Goal: Task Accomplishment & Management: Manage account settings

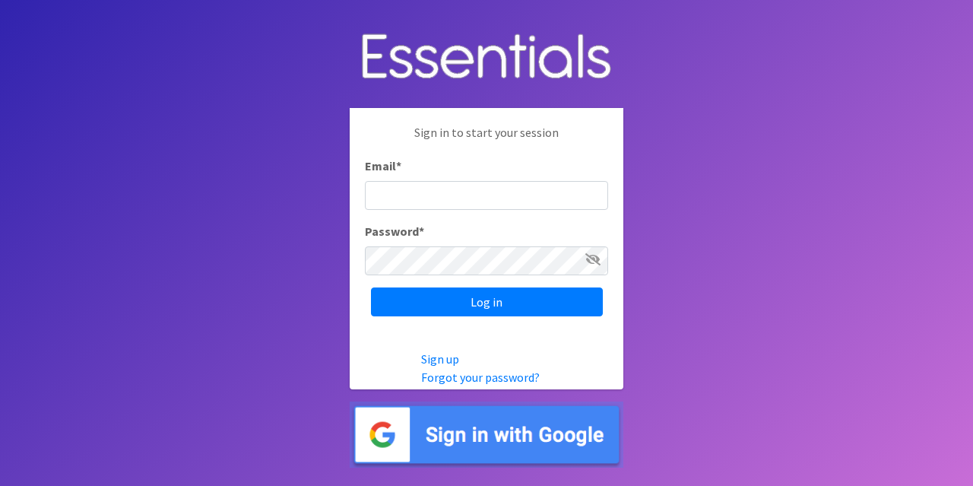
click at [517, 423] on img at bounding box center [487, 434] width 274 height 66
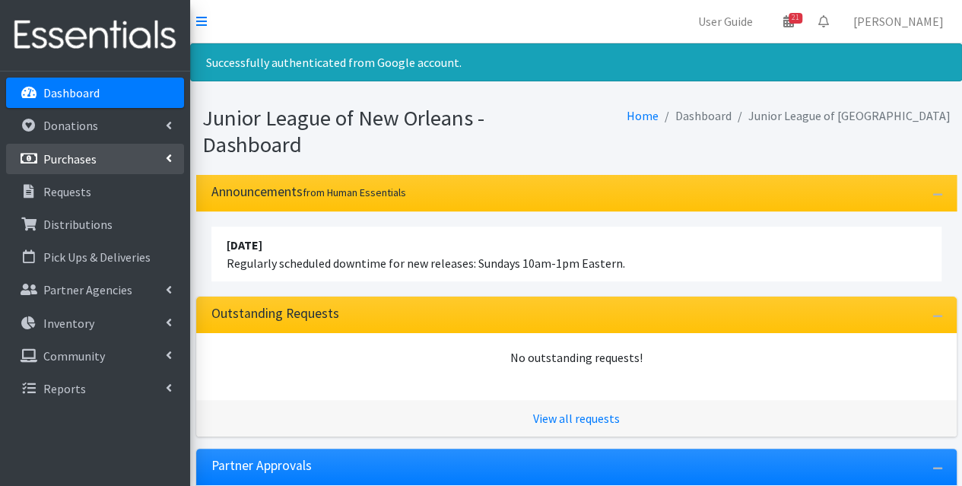
click at [109, 163] on link "Purchases" at bounding box center [95, 159] width 178 height 30
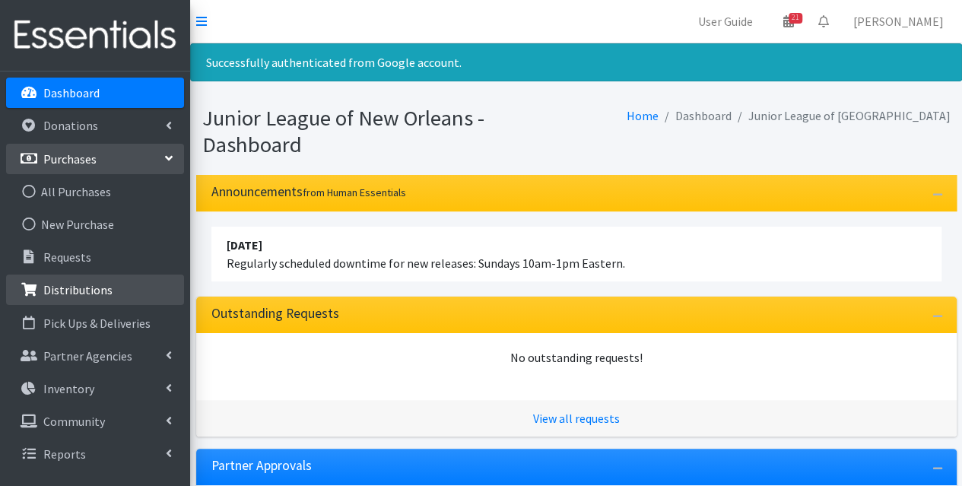
click at [105, 293] on p "Distributions" at bounding box center [77, 289] width 69 height 15
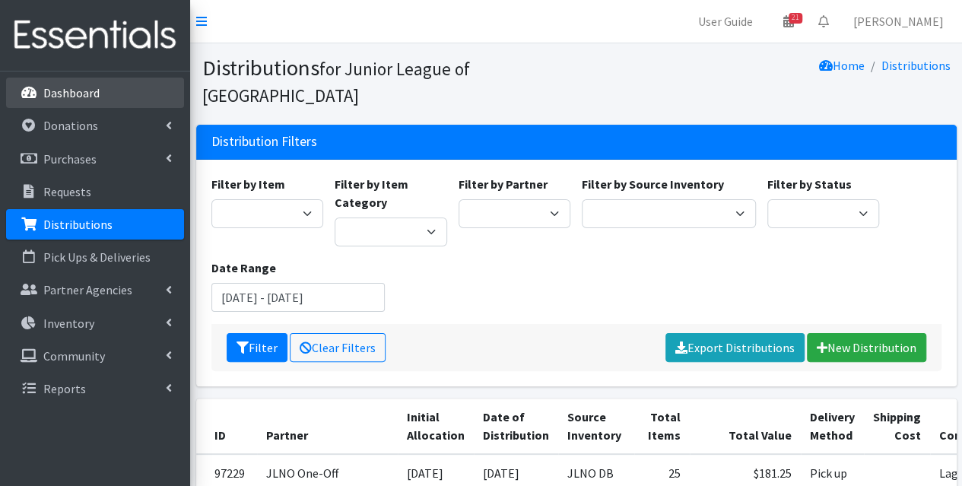
click at [102, 90] on link "Dashboard" at bounding box center [95, 93] width 178 height 30
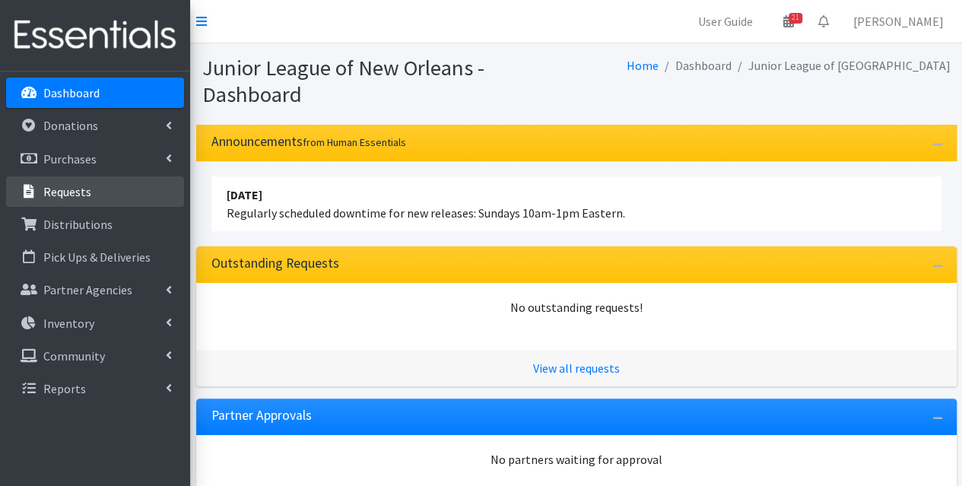
click at [102, 177] on link "Requests" at bounding box center [95, 191] width 178 height 30
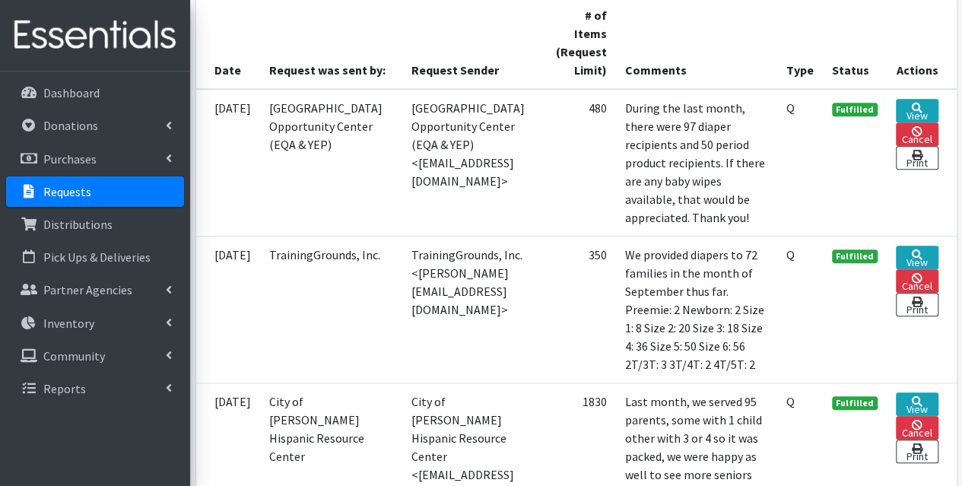
scroll to position [456, 0]
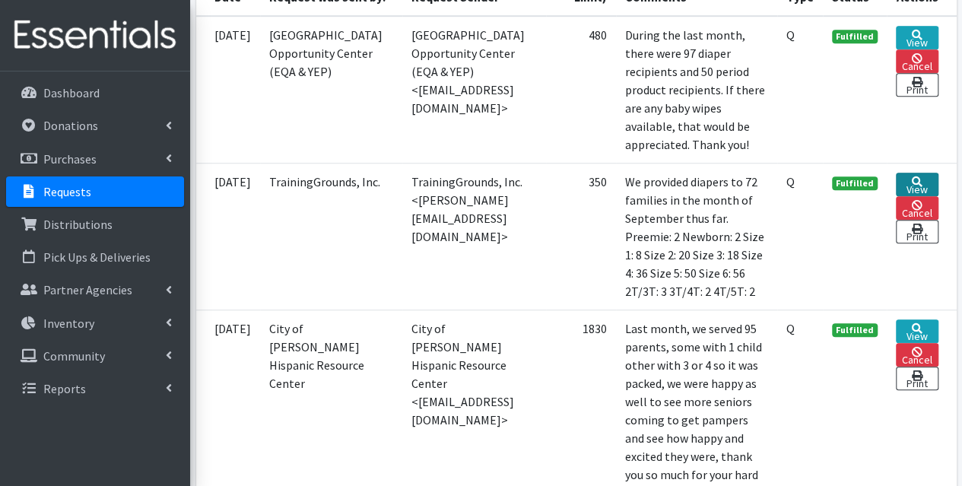
click at [921, 187] on icon at bounding box center [917, 181] width 11 height 11
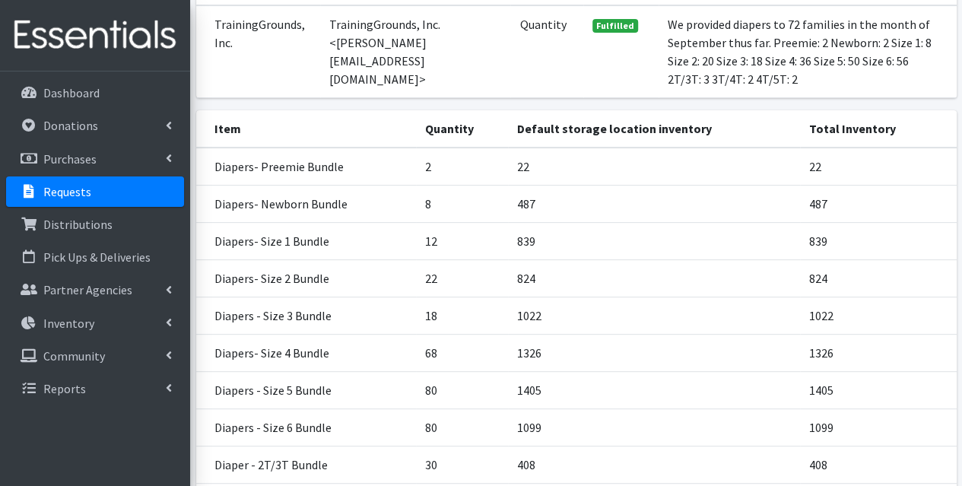
scroll to position [423, 0]
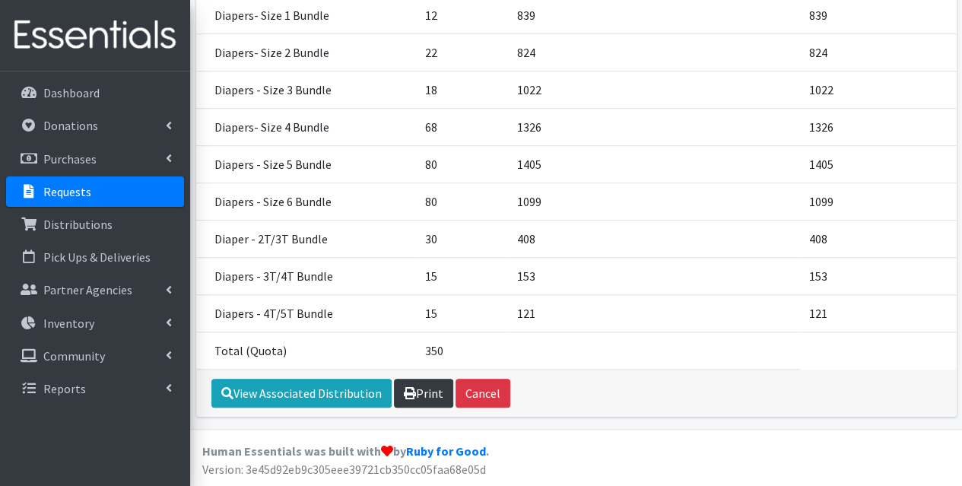
click at [430, 395] on link "Print" at bounding box center [423, 393] width 59 height 29
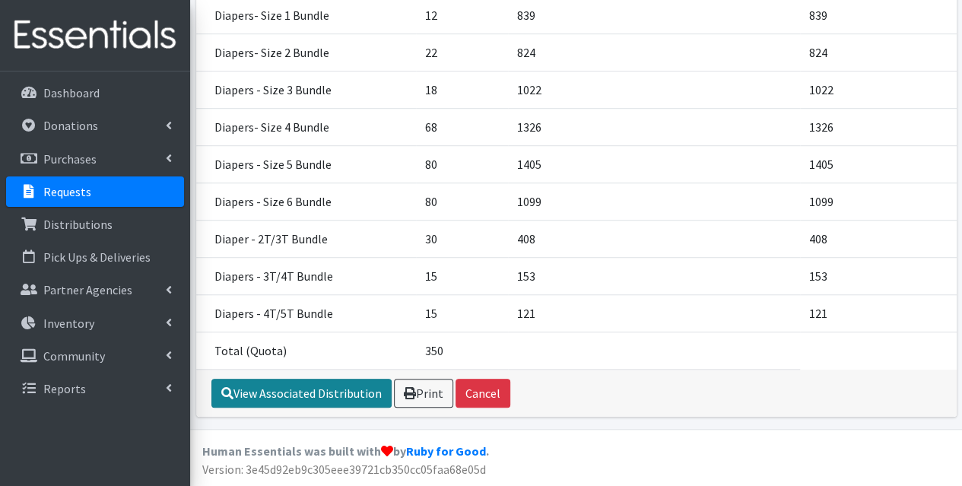
click at [289, 401] on link "View Associated Distribution" at bounding box center [301, 393] width 180 height 29
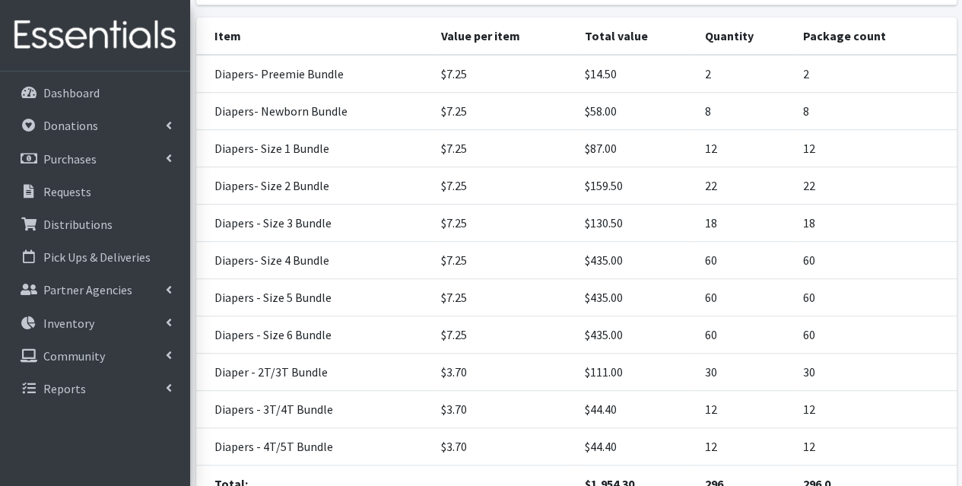
scroll to position [433, 0]
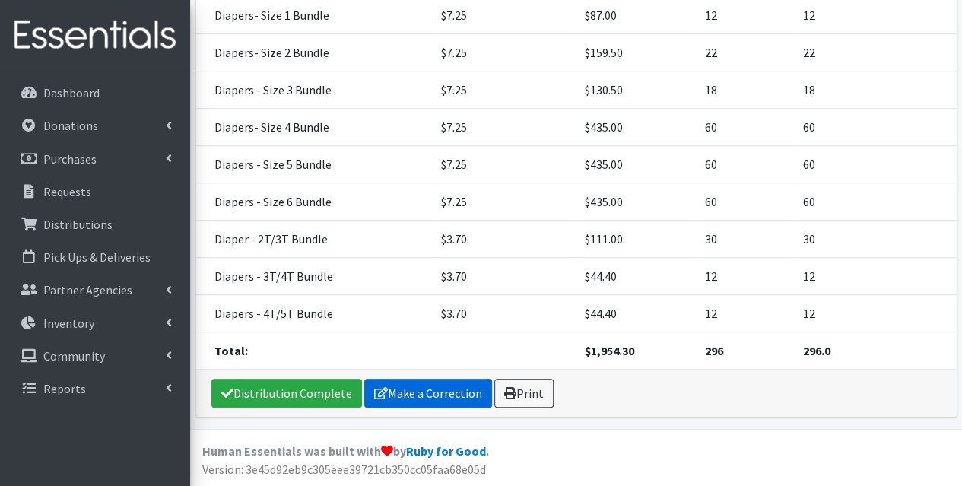
click at [435, 385] on link "Make a Correction" at bounding box center [428, 393] width 128 height 29
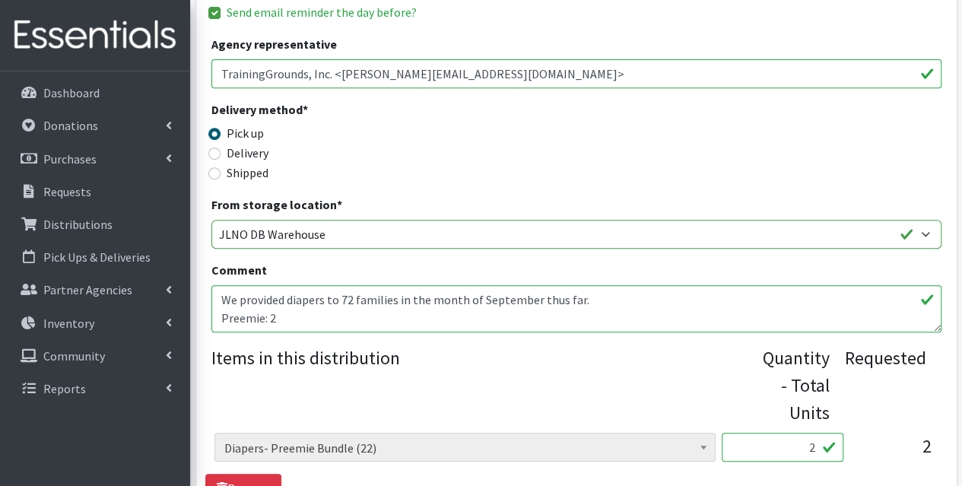
scroll to position [304, 0]
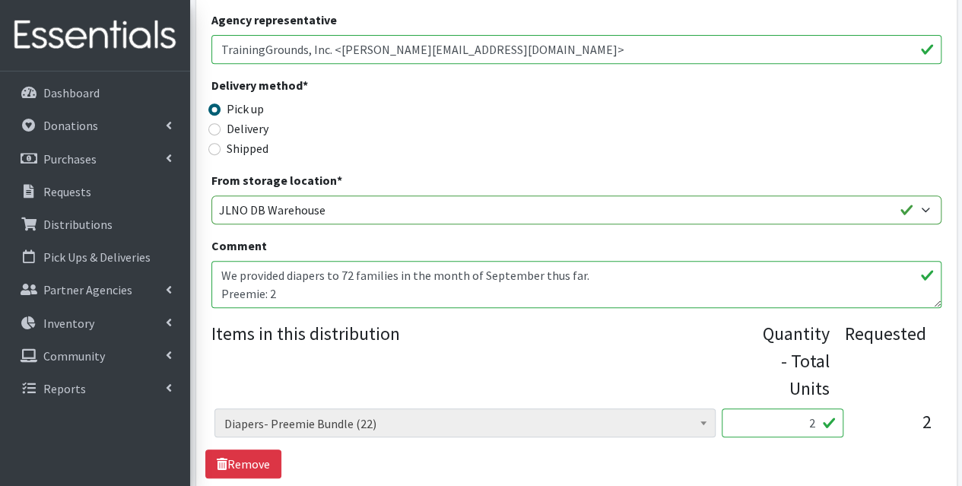
click at [385, 283] on textarea "We provided diapers to 72 families in the month of September thus far. Preemie:…" at bounding box center [576, 284] width 730 height 47
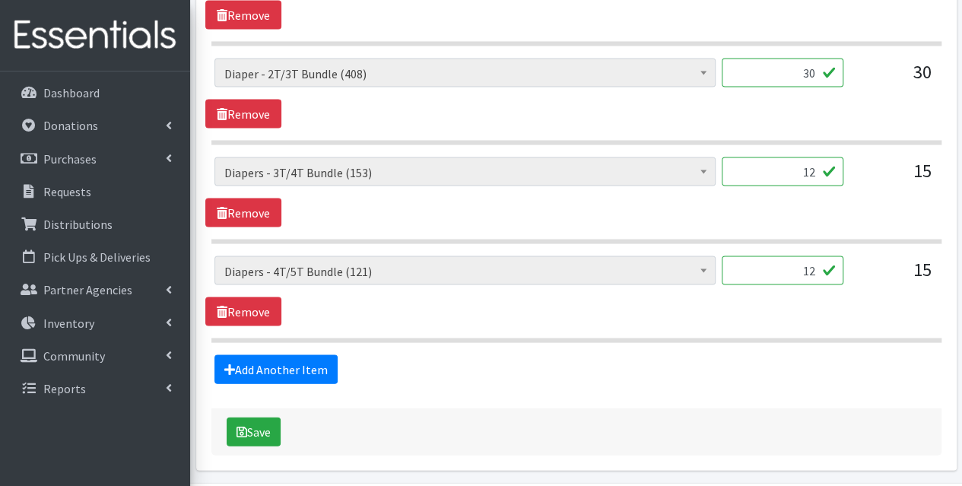
scroll to position [1489, 0]
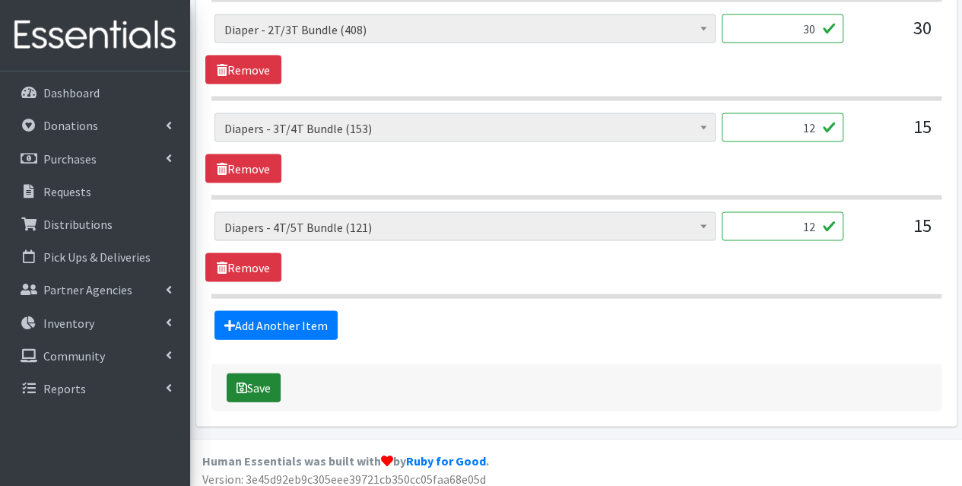
click at [267, 373] on button "Save" at bounding box center [254, 387] width 54 height 29
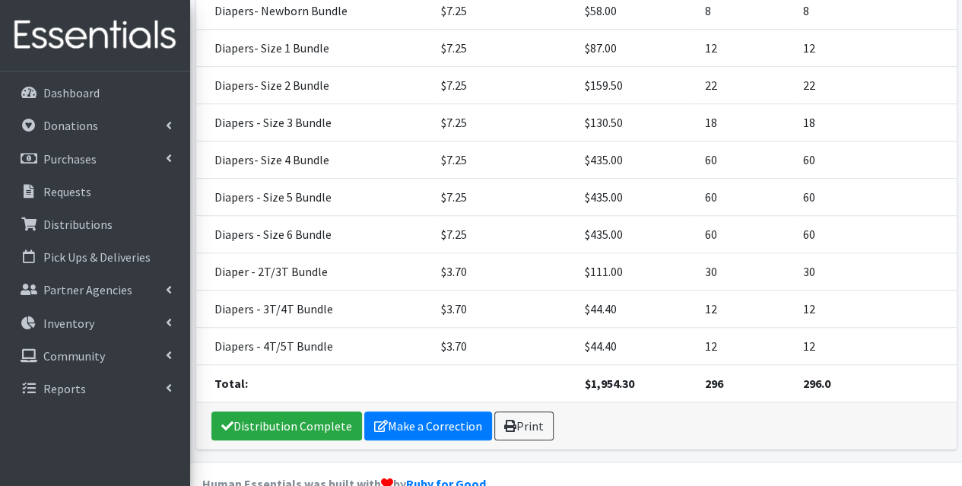
scroll to position [410, 0]
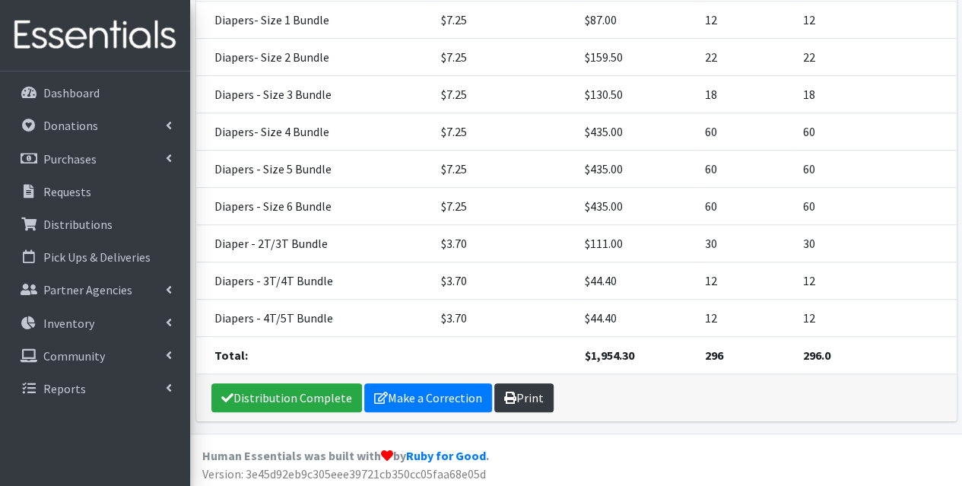
click at [537, 389] on link "Print" at bounding box center [523, 397] width 59 height 29
click at [440, 396] on link "Make a Correction" at bounding box center [428, 397] width 128 height 29
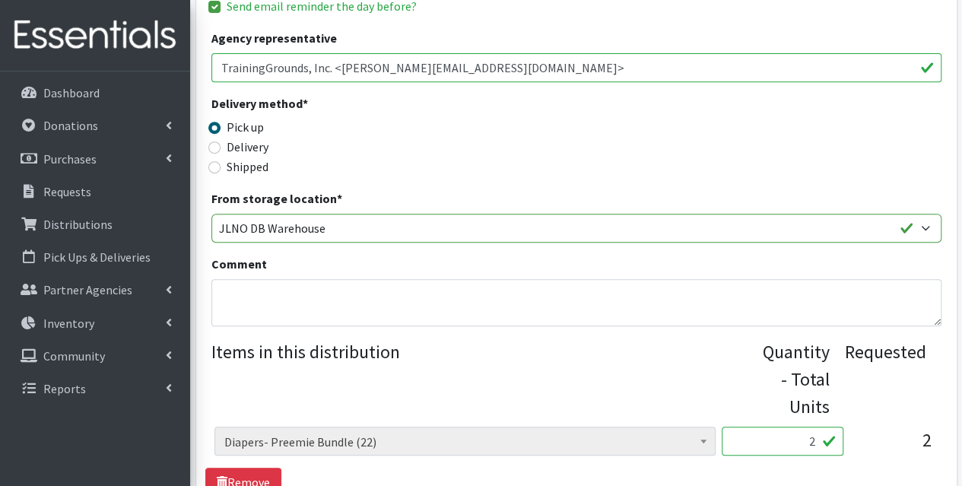
scroll to position [304, 0]
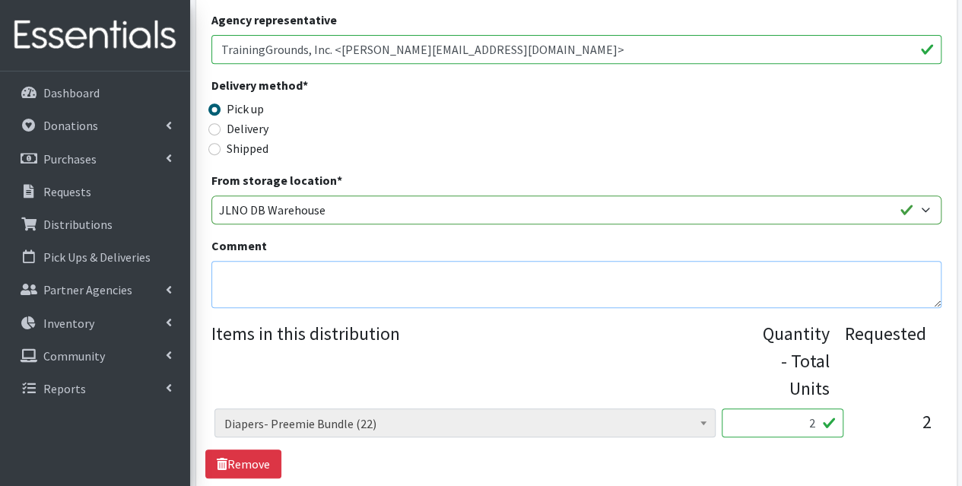
click at [362, 273] on textarea "Comment" at bounding box center [576, 284] width 730 height 47
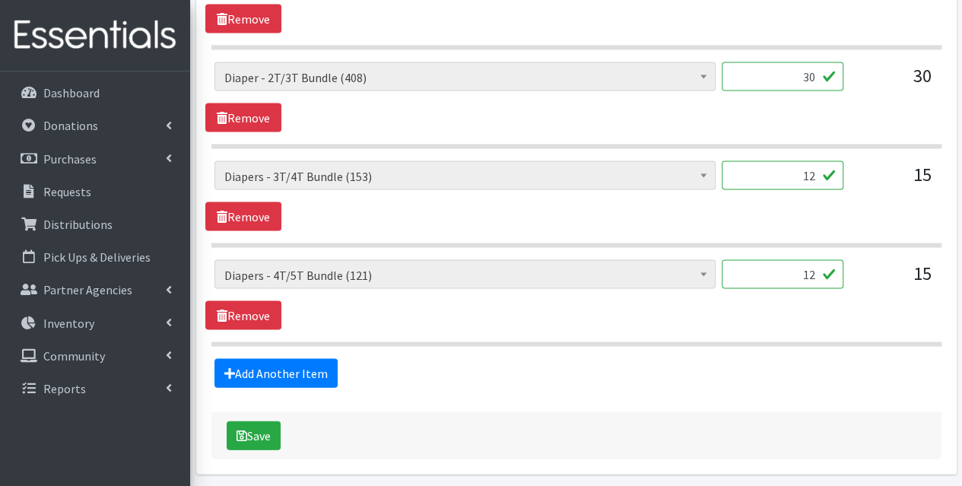
scroll to position [1489, 0]
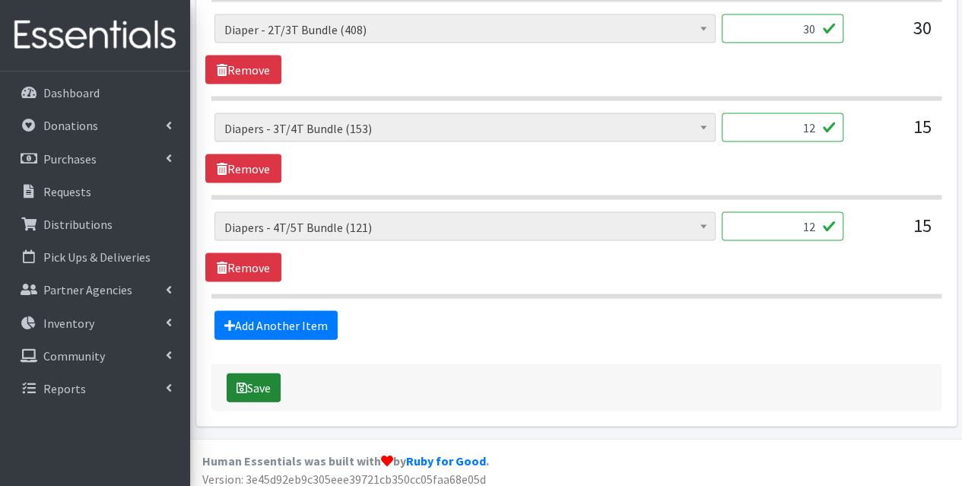
click at [255, 382] on button "Save" at bounding box center [254, 387] width 54 height 29
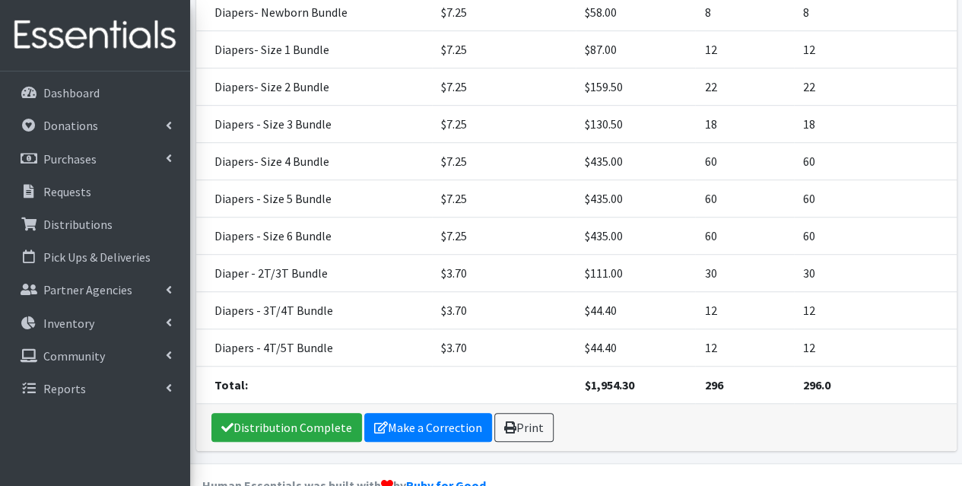
scroll to position [410, 0]
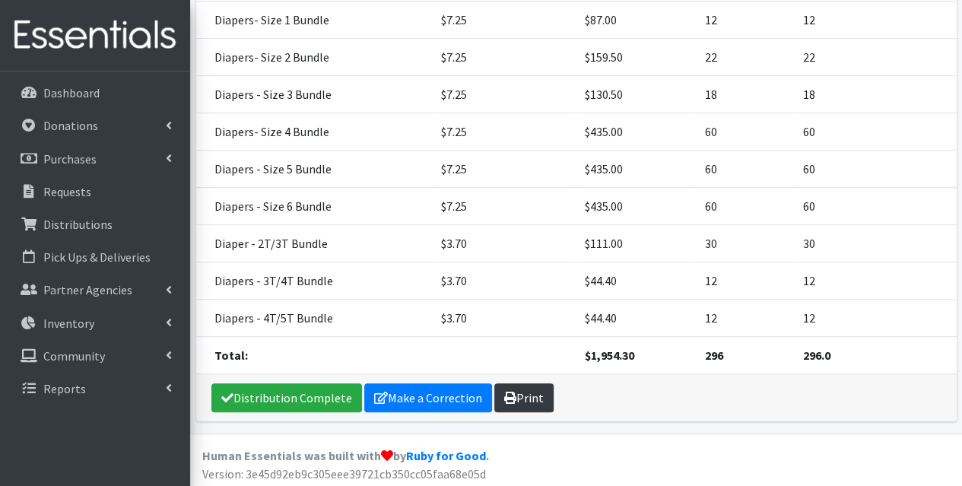
click at [528, 388] on link "Print" at bounding box center [523, 397] width 59 height 29
